Goal: Complete application form

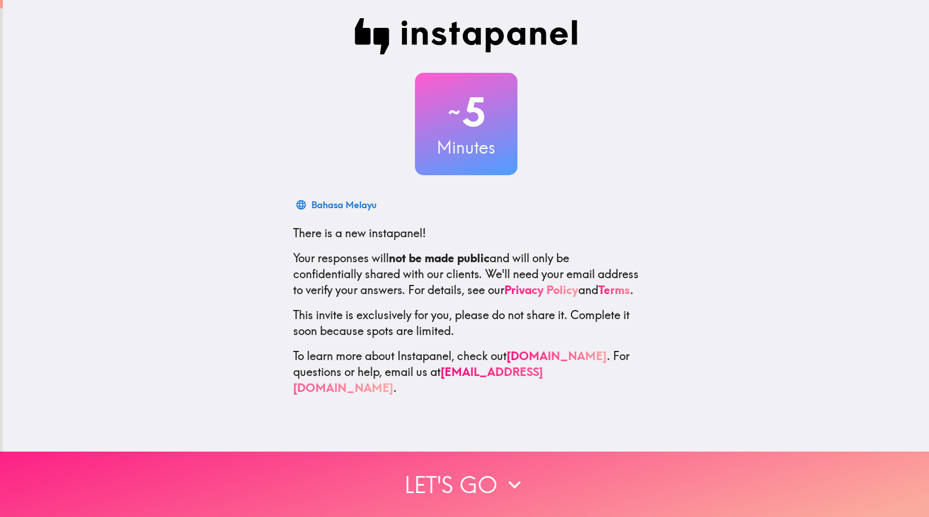
click at [457, 469] on button "Let's go" at bounding box center [464, 484] width 929 height 65
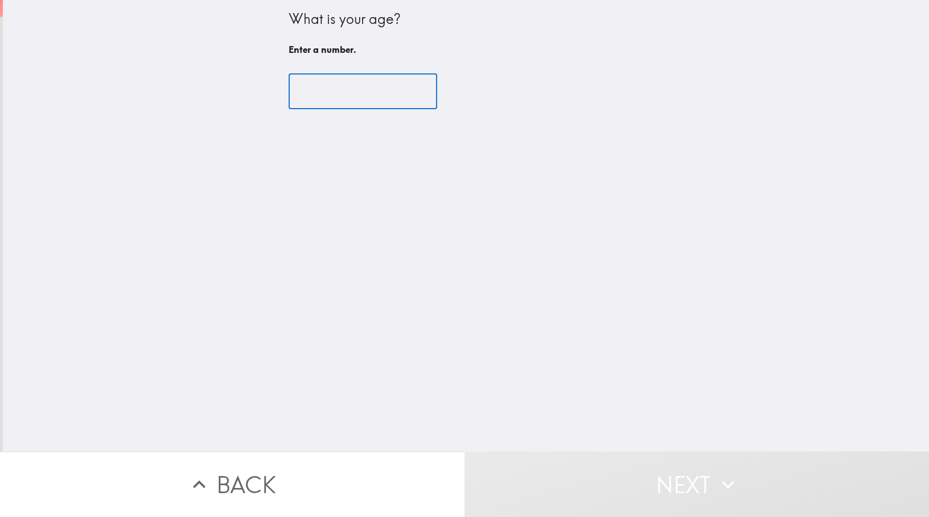
click at [361, 96] on input "number" at bounding box center [362, 91] width 148 height 35
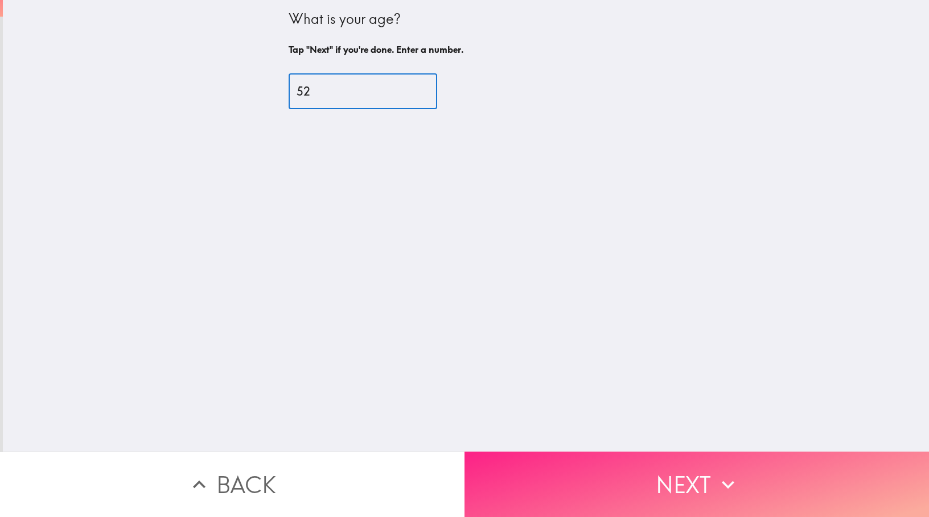
type input "52"
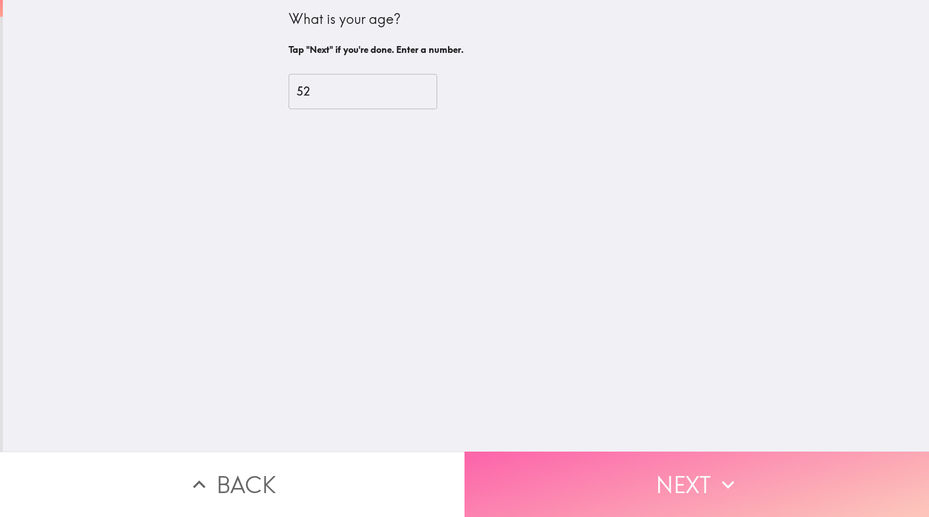
click at [619, 483] on button "Next" at bounding box center [696, 484] width 464 height 65
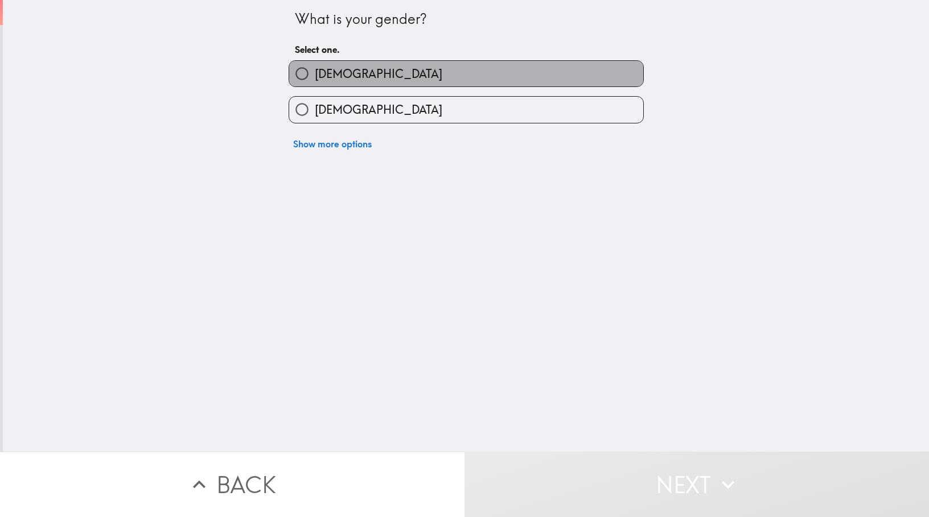
click at [445, 85] on label "[DEMOGRAPHIC_DATA]" at bounding box center [466, 74] width 354 height 26
click at [315, 85] on input "[DEMOGRAPHIC_DATA]" at bounding box center [302, 74] width 26 height 26
radio input "true"
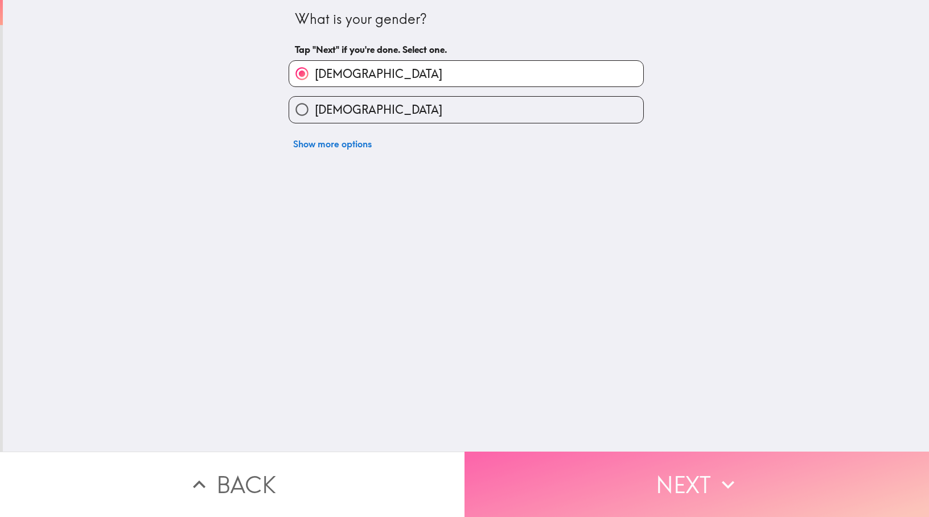
click at [602, 464] on button "Next" at bounding box center [696, 484] width 464 height 65
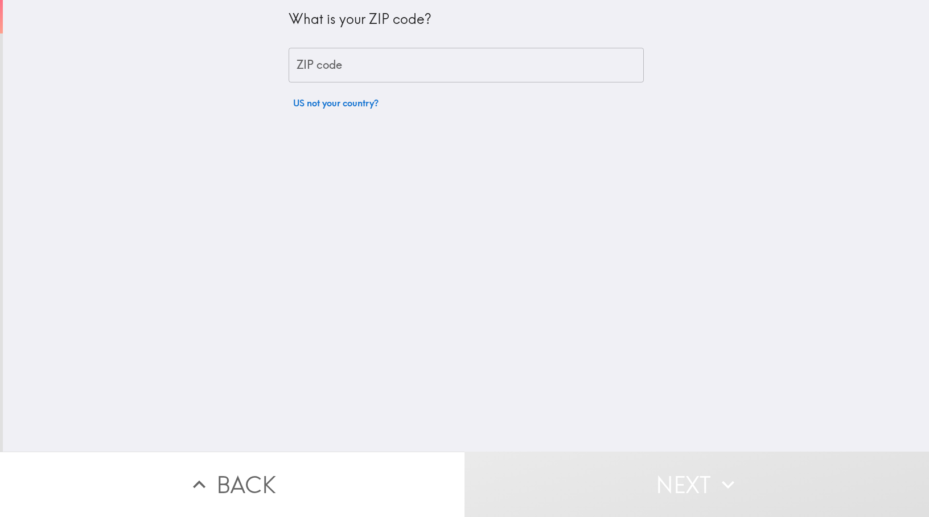
click at [414, 65] on input "ZIP code" at bounding box center [465, 65] width 355 height 35
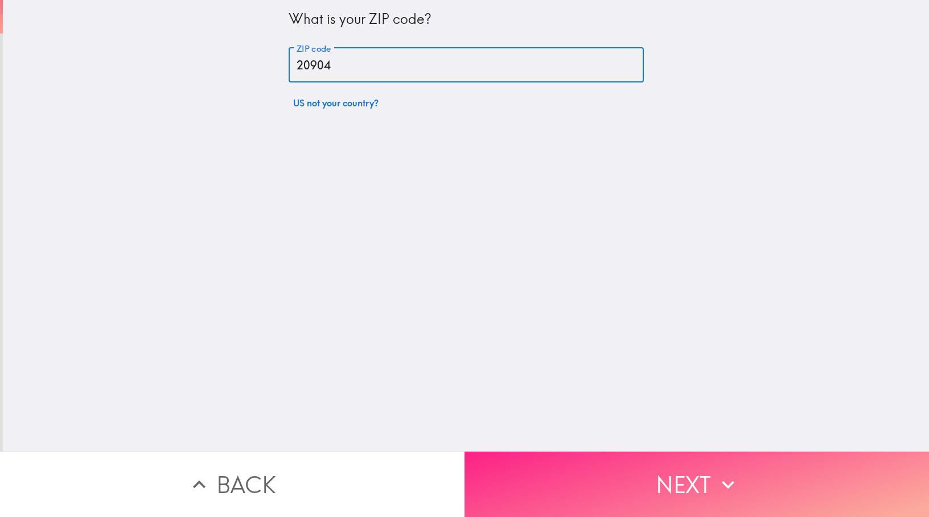
type input "20904"
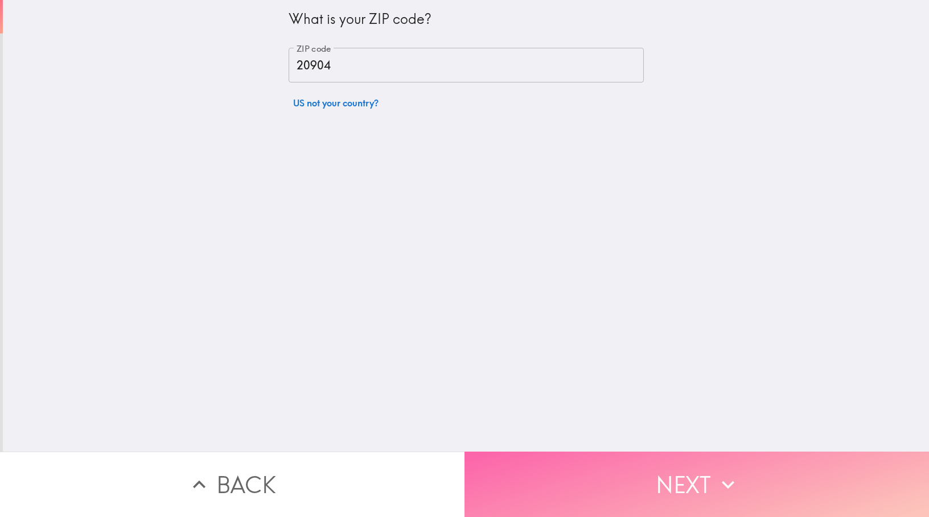
click at [673, 480] on button "Next" at bounding box center [696, 484] width 464 height 65
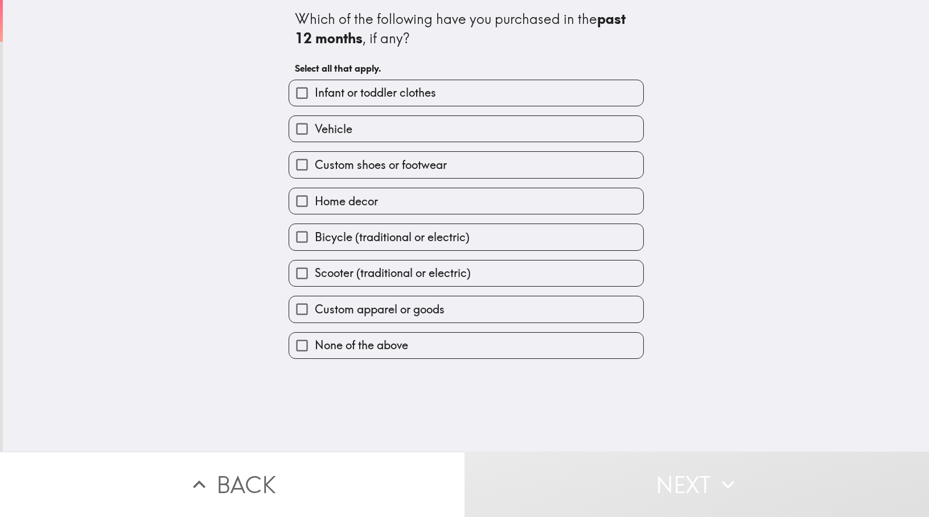
click at [339, 271] on span "Scooter (traditional or electric)" at bounding box center [393, 273] width 156 height 16
click at [315, 271] on input "Scooter (traditional or electric)" at bounding box center [302, 274] width 26 height 26
checkbox input "true"
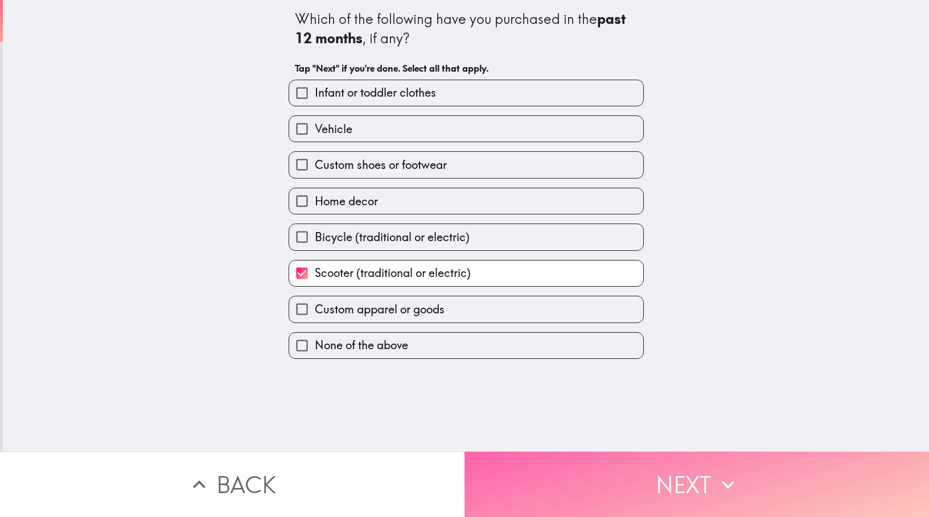
click at [638, 463] on button "Next" at bounding box center [696, 484] width 464 height 65
